Goal: Task Accomplishment & Management: Use online tool/utility

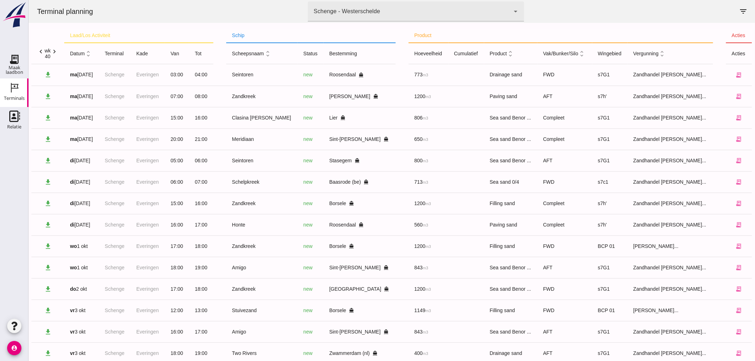
scroll to position [17, 0]
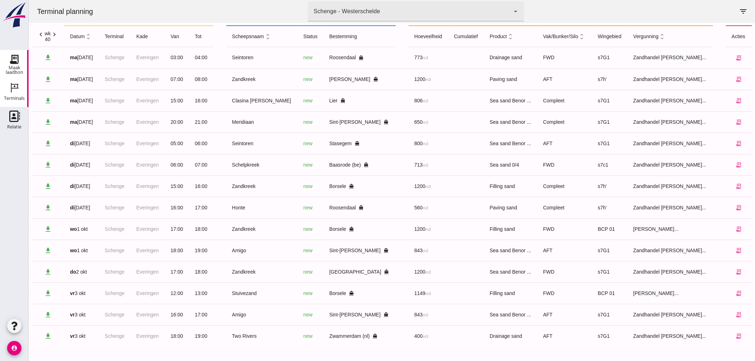
click at [19, 65] on div "Maak laadbon" at bounding box center [14, 69] width 29 height 9
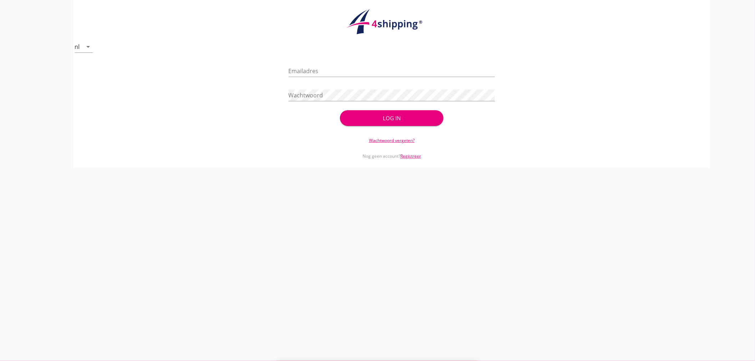
type input "[EMAIL_ADDRESS][DOMAIN_NAME]"
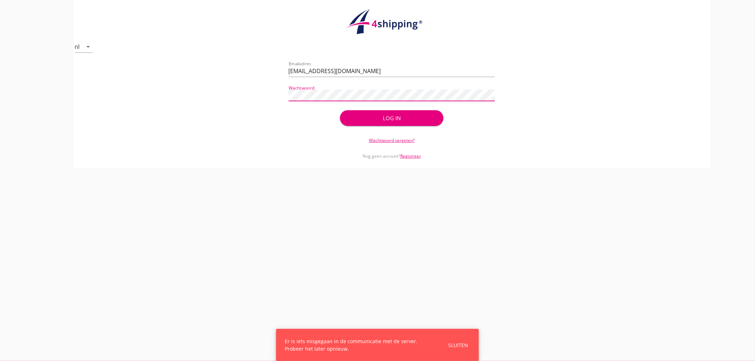
click at [400, 119] on div "Log in" at bounding box center [391, 118] width 80 height 8
